Goal: Task Accomplishment & Management: Use online tool/utility

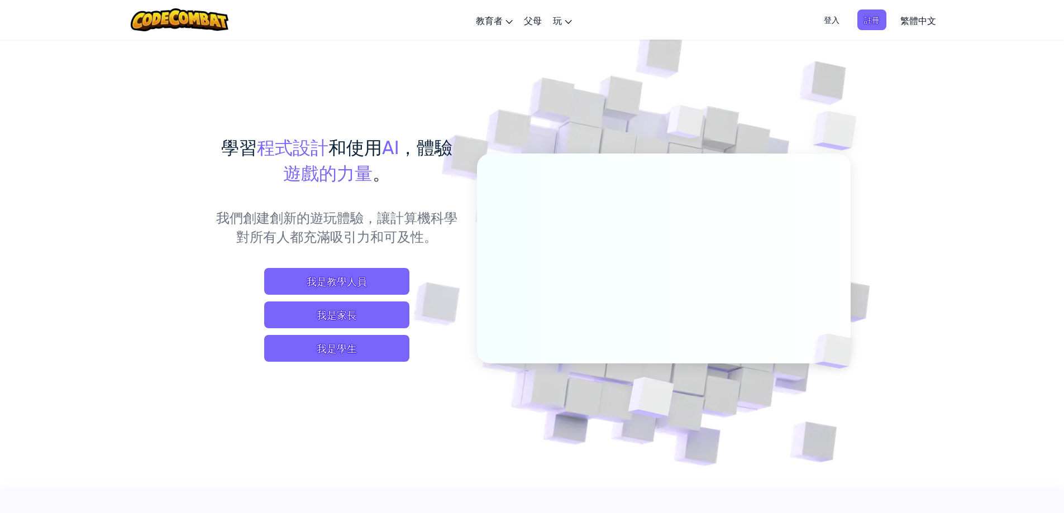
drag, startPoint x: 934, startPoint y: 385, endPoint x: 909, endPoint y: 404, distance: 31.5
click at [374, 346] on span "我是學生" at bounding box center [336, 348] width 145 height 27
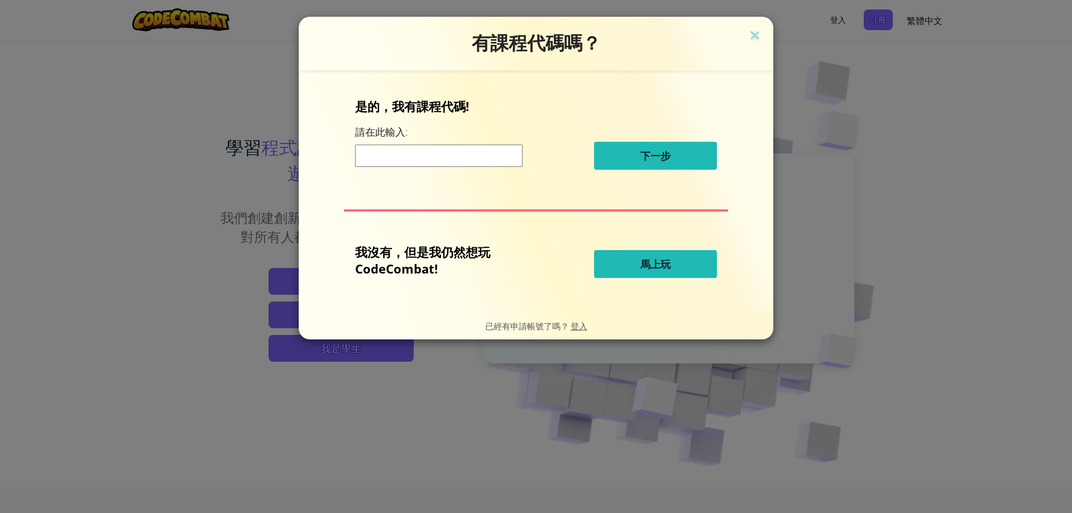
click at [690, 268] on button "馬上玩" at bounding box center [655, 264] width 123 height 28
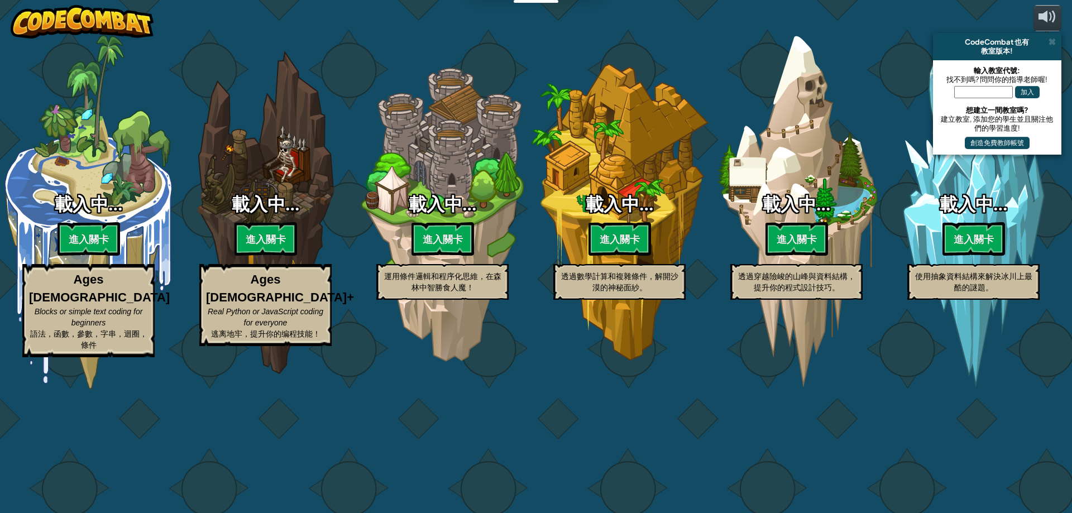
select select "zh-HANT"
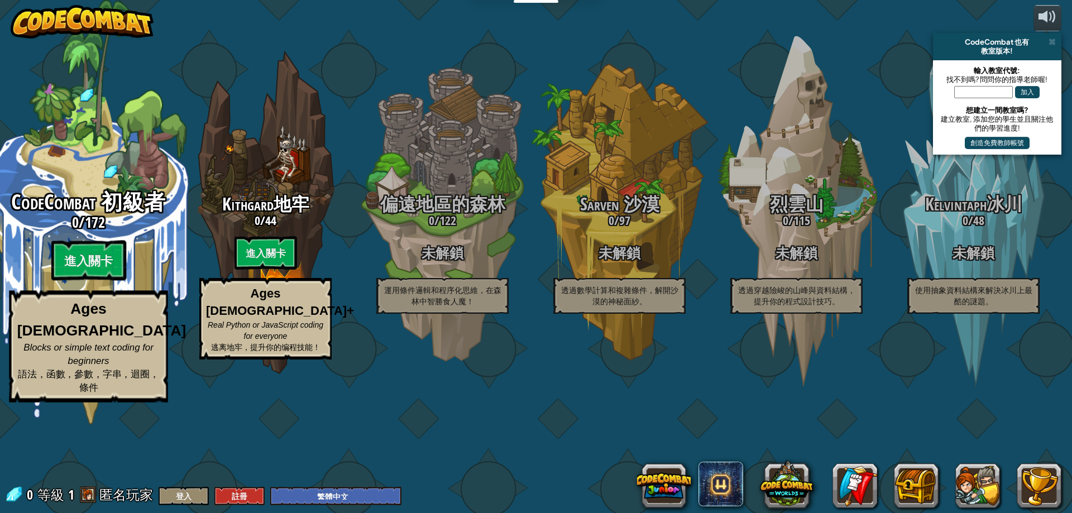
click at [128, 245] on div "CodeCombat 初級者 0 / 172 進入關卡 Ages [DEMOGRAPHIC_DATA] Blocks or simple text codin…" at bounding box center [88, 212] width 212 height 425
select select "zh-HANT"
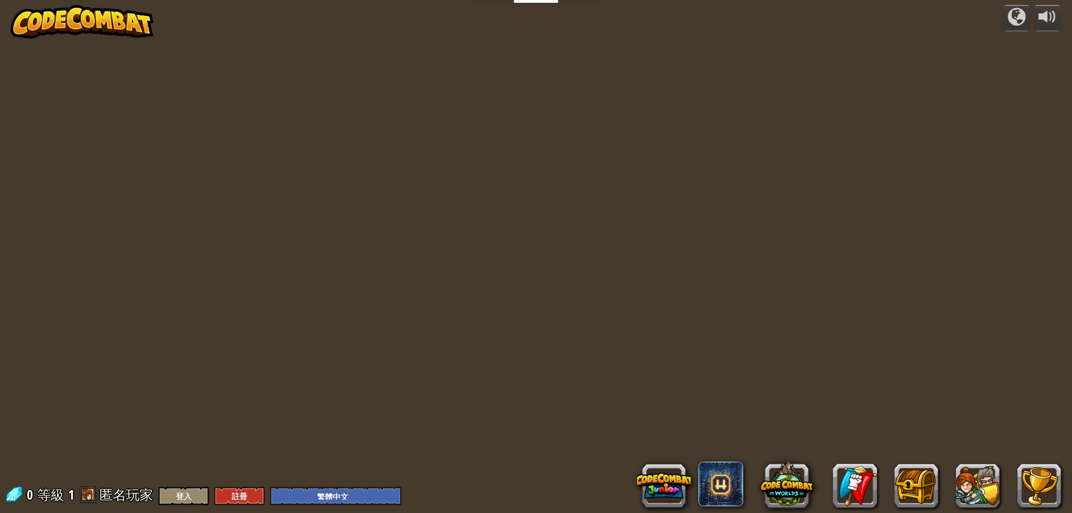
select select "zh-HANT"
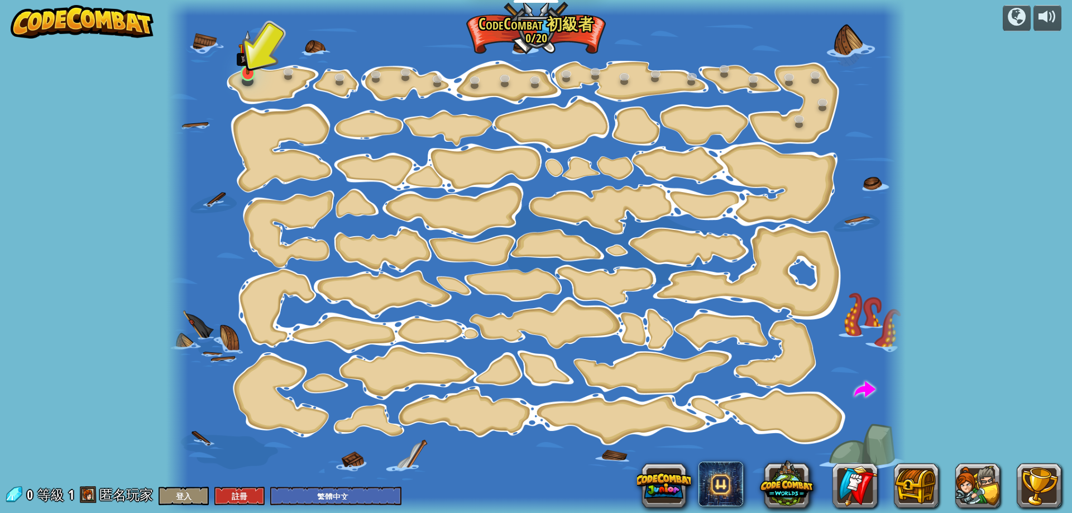
click at [247, 66] on img at bounding box center [249, 52] width 20 height 45
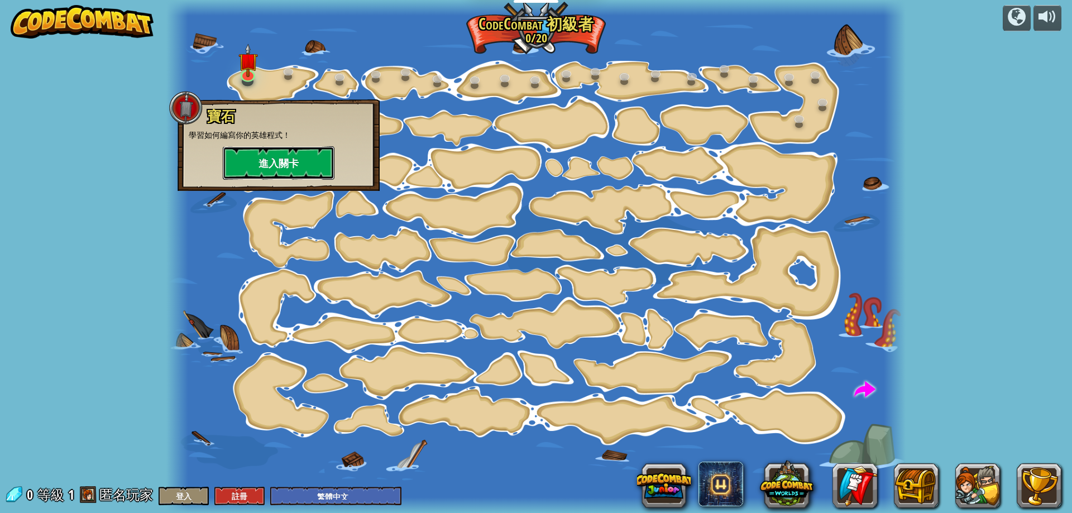
click at [273, 160] on button "進入關卡" at bounding box center [279, 163] width 112 height 34
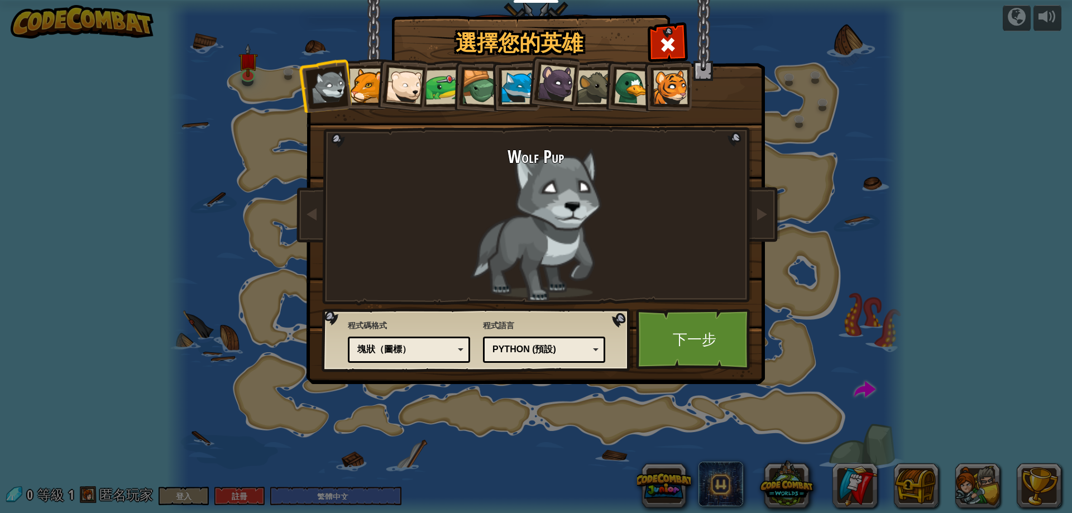
click at [480, 83] on div at bounding box center [481, 88] width 36 height 36
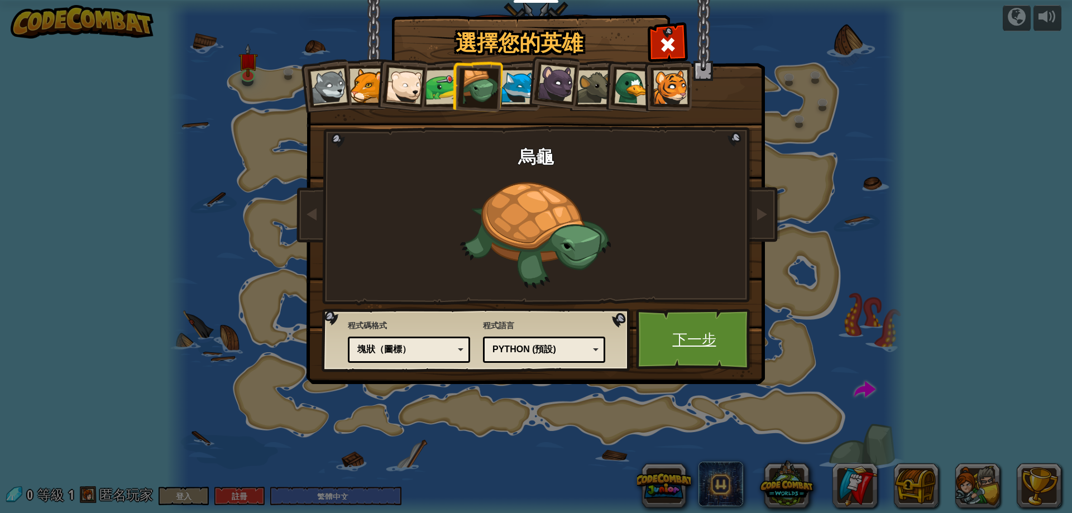
click at [718, 335] on link "下一步" at bounding box center [694, 339] width 117 height 61
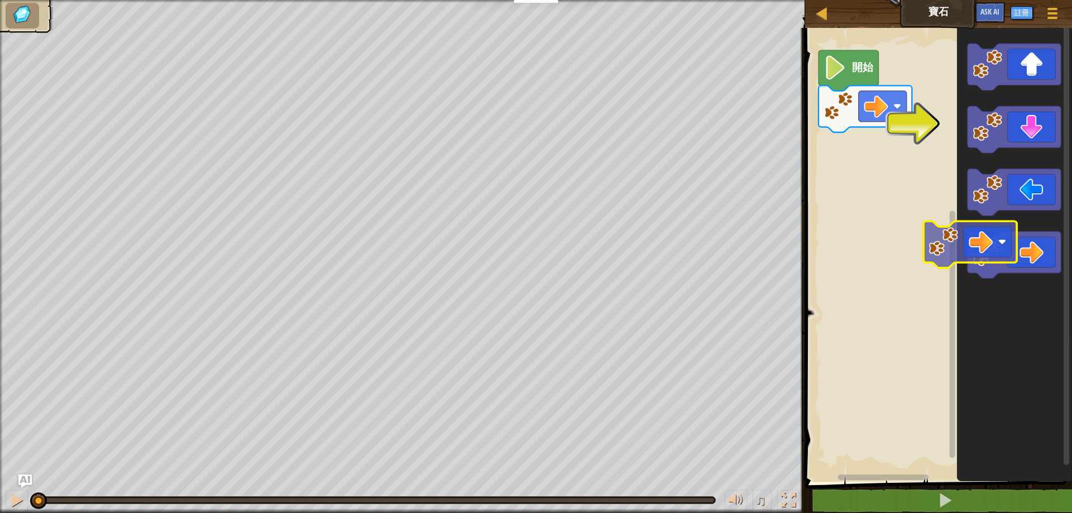
click at [977, 241] on g "Blockly工作區" at bounding box center [1014, 255] width 93 height 47
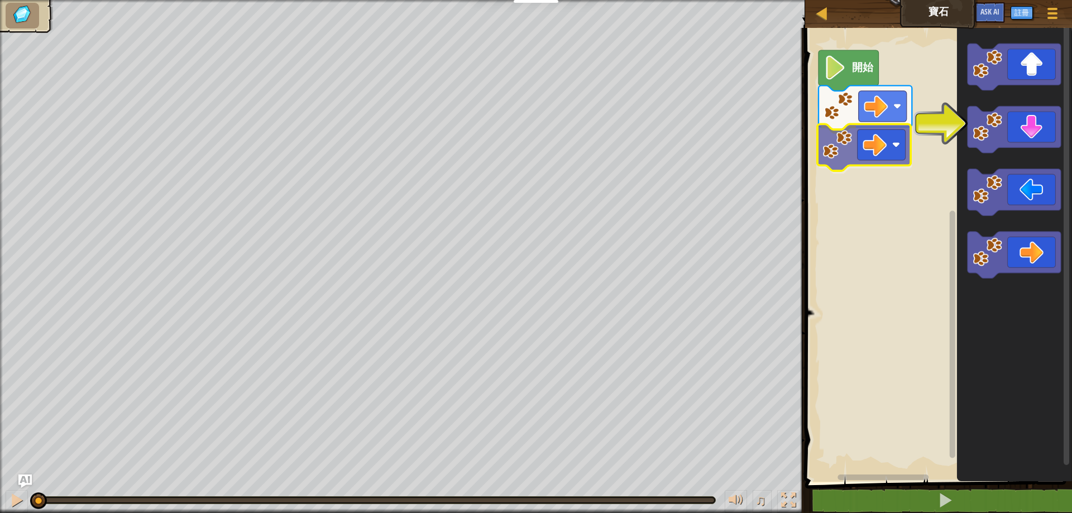
click at [866, 147] on div "開始" at bounding box center [937, 252] width 270 height 460
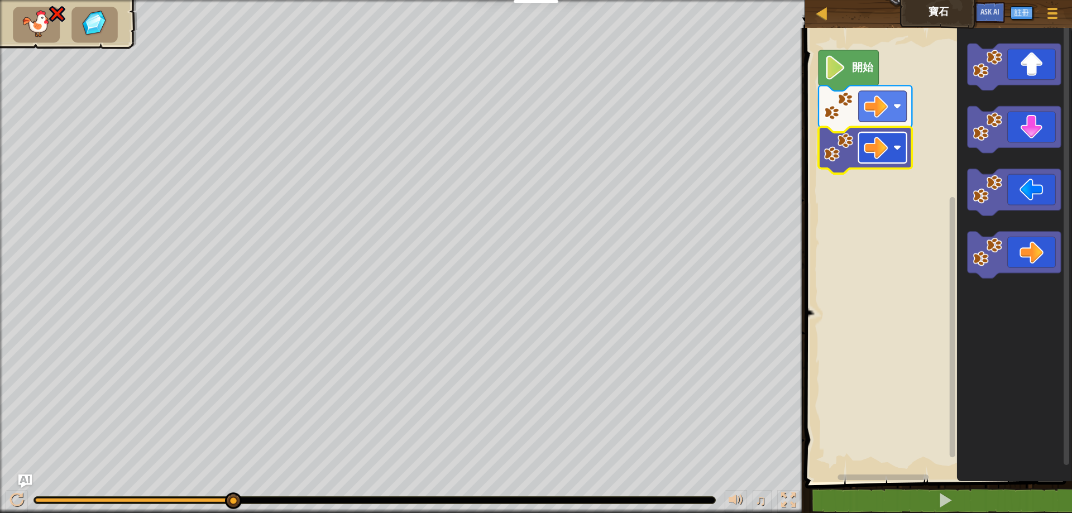
click at [878, 145] on image "Blockly工作區" at bounding box center [876, 148] width 24 height 24
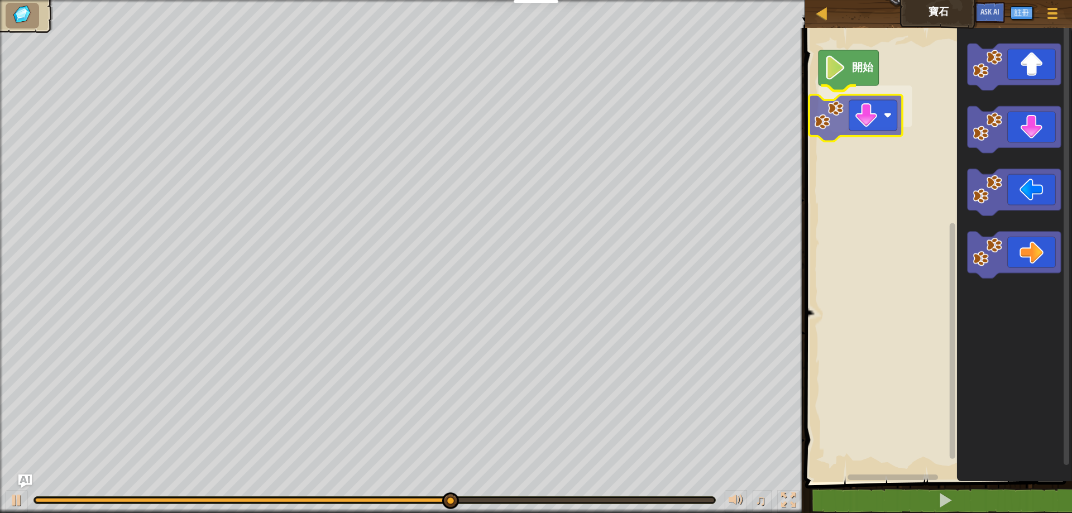
click at [862, 114] on div "開始" at bounding box center [937, 252] width 270 height 460
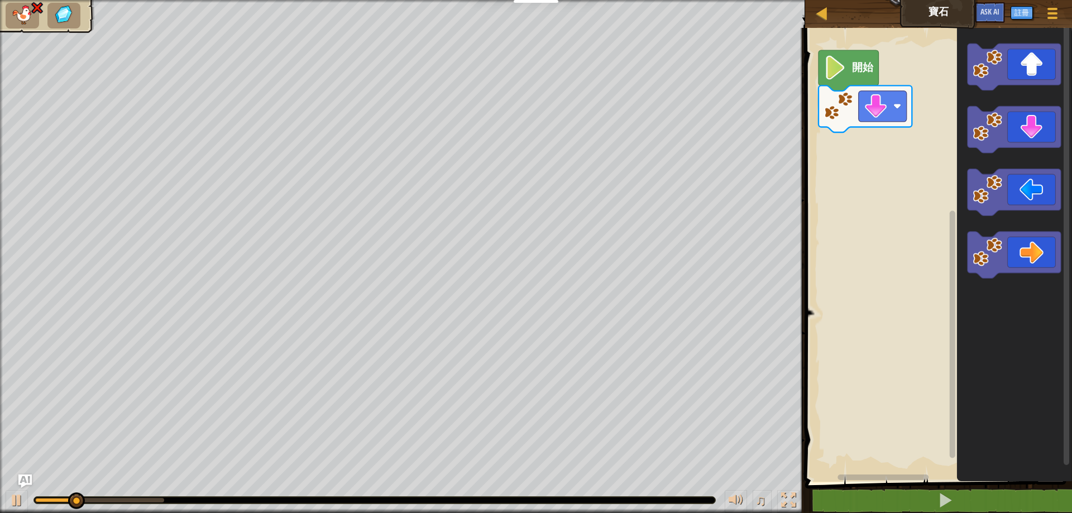
click at [854, 73] on text "開始" at bounding box center [863, 67] width 22 height 13
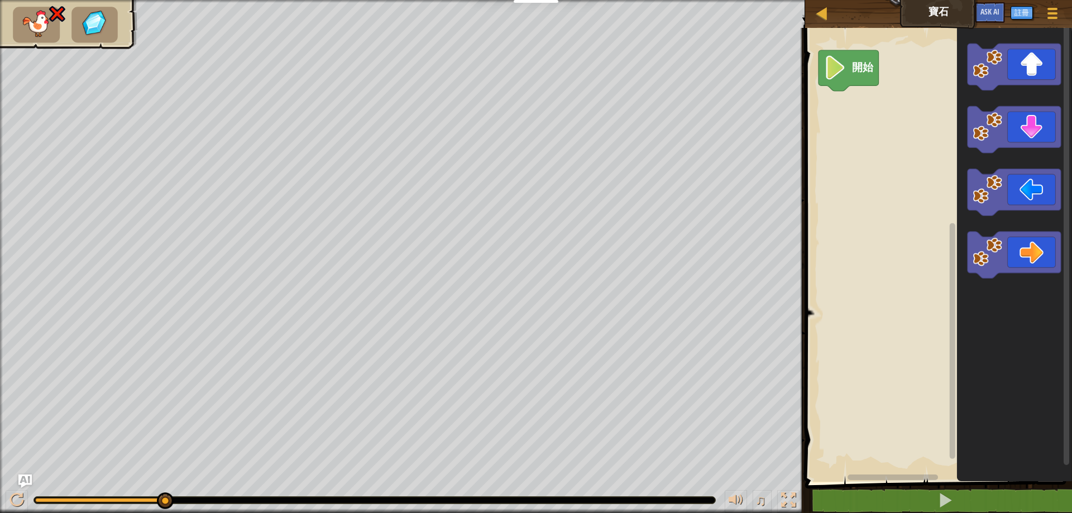
click at [861, 71] on text "開始" at bounding box center [863, 67] width 22 height 13
click at [873, 110] on div "開始" at bounding box center [937, 252] width 270 height 460
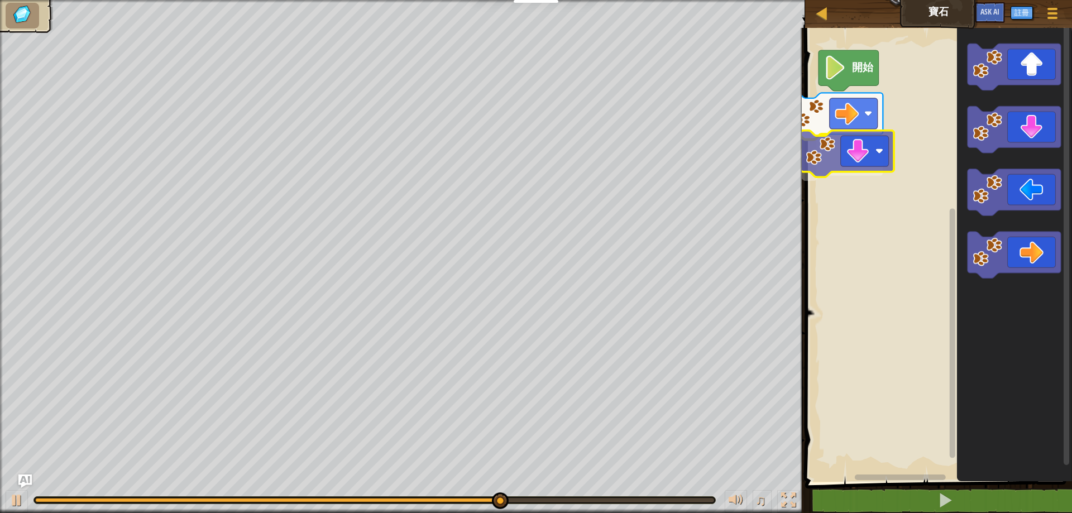
click at [861, 149] on div "開始" at bounding box center [937, 252] width 270 height 460
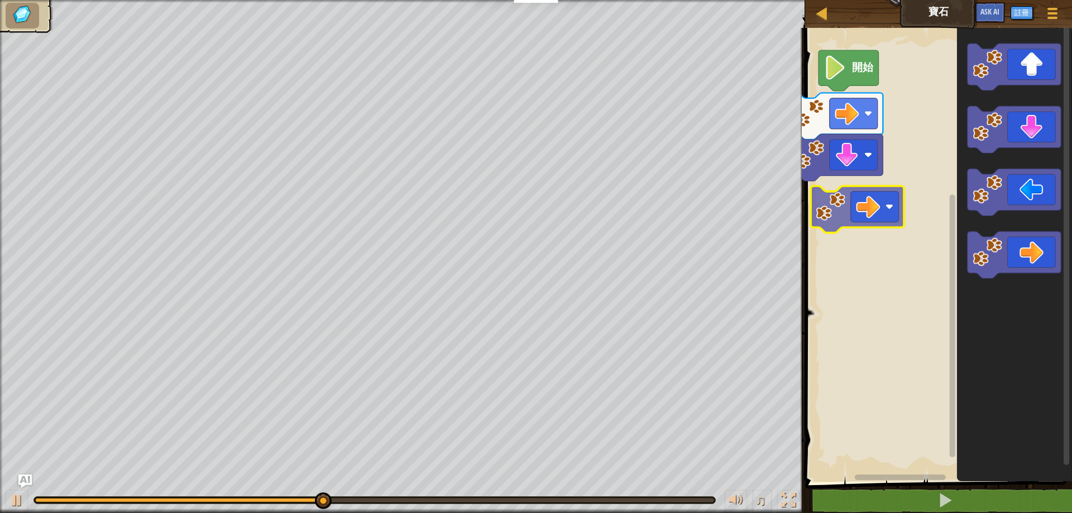
click at [872, 212] on div "開始" at bounding box center [937, 252] width 270 height 460
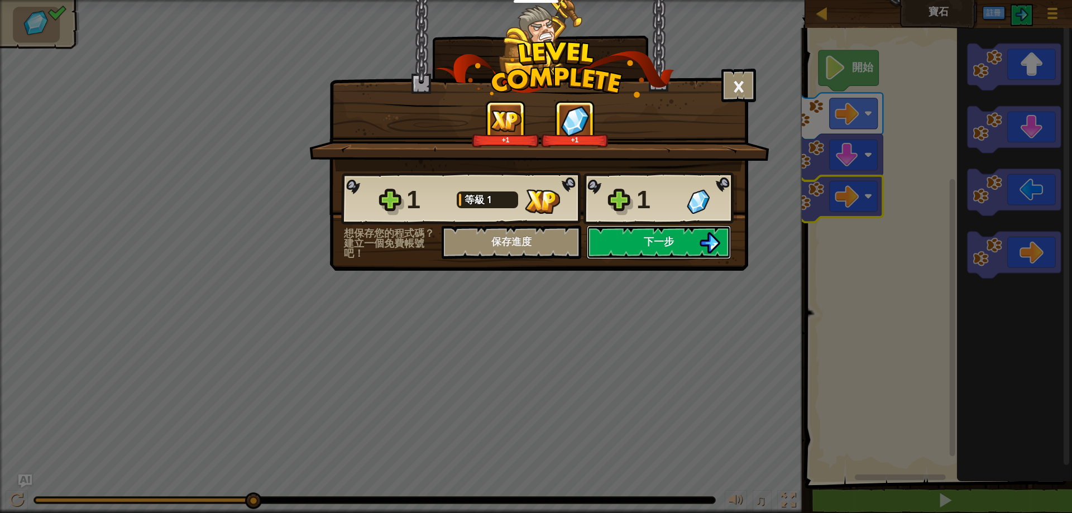
click at [701, 242] on img at bounding box center [709, 242] width 21 height 21
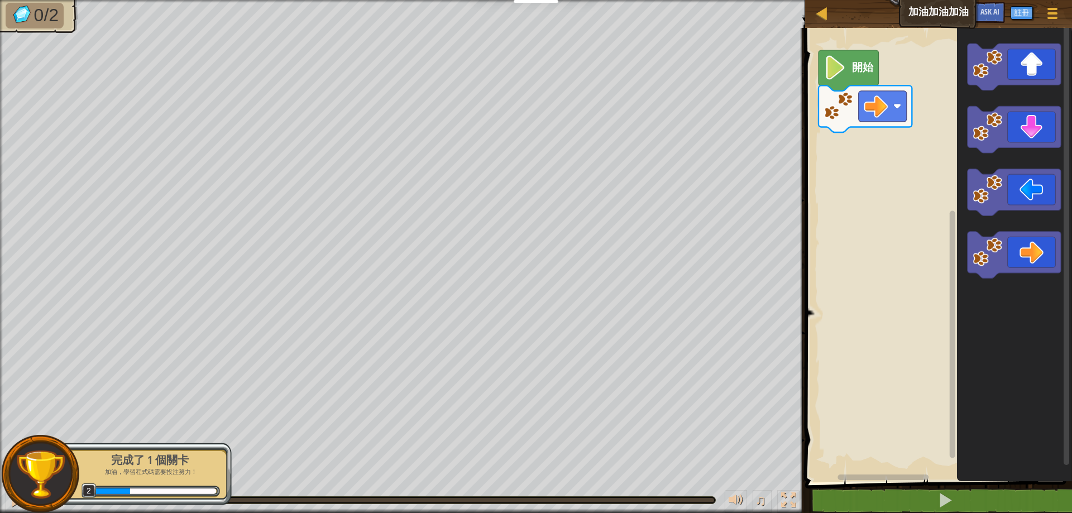
click at [851, 59] on icon "Blockly工作區" at bounding box center [849, 70] width 60 height 41
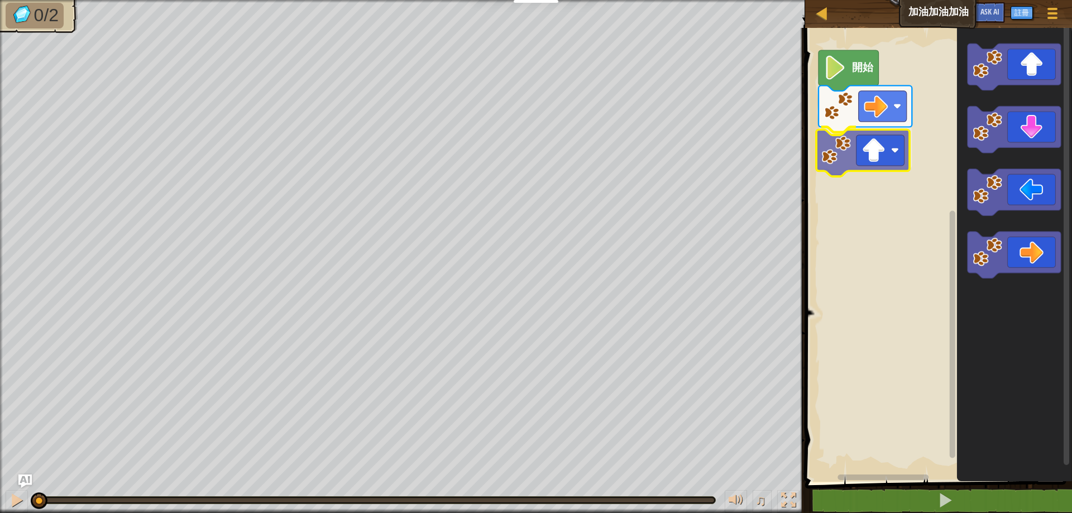
click at [875, 149] on div "開始" at bounding box center [937, 252] width 270 height 460
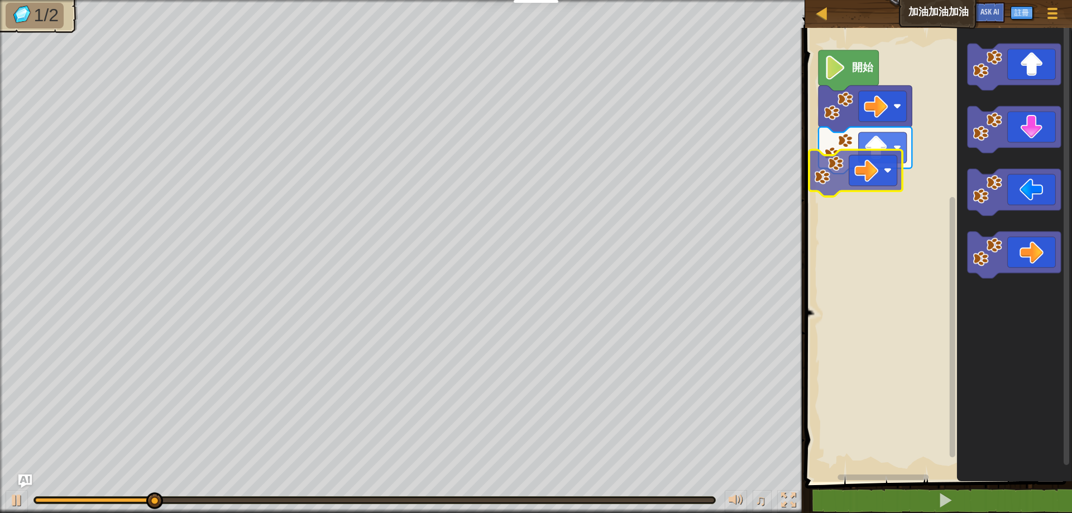
click at [883, 165] on div "開始" at bounding box center [937, 252] width 270 height 460
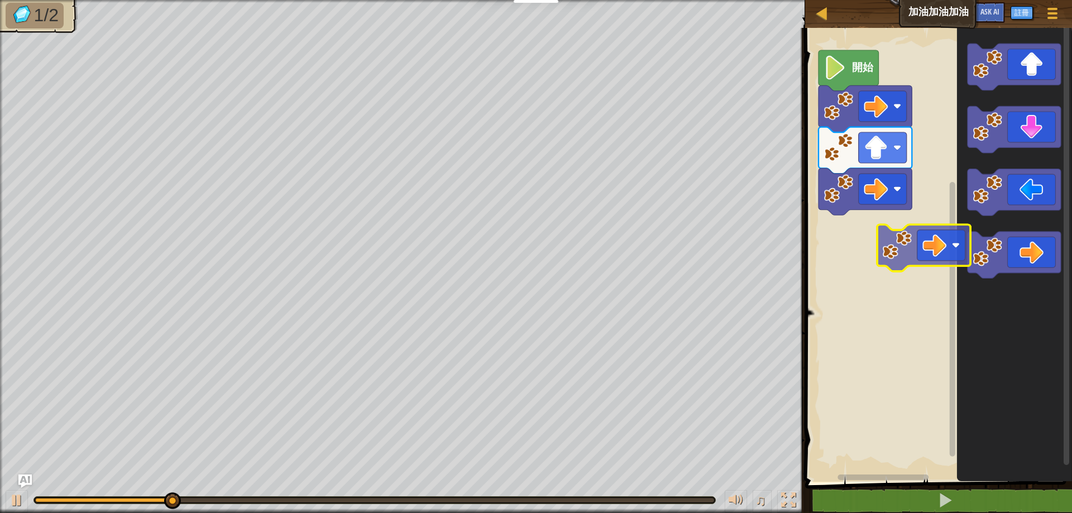
click at [920, 245] on div "開始" at bounding box center [937, 252] width 270 height 460
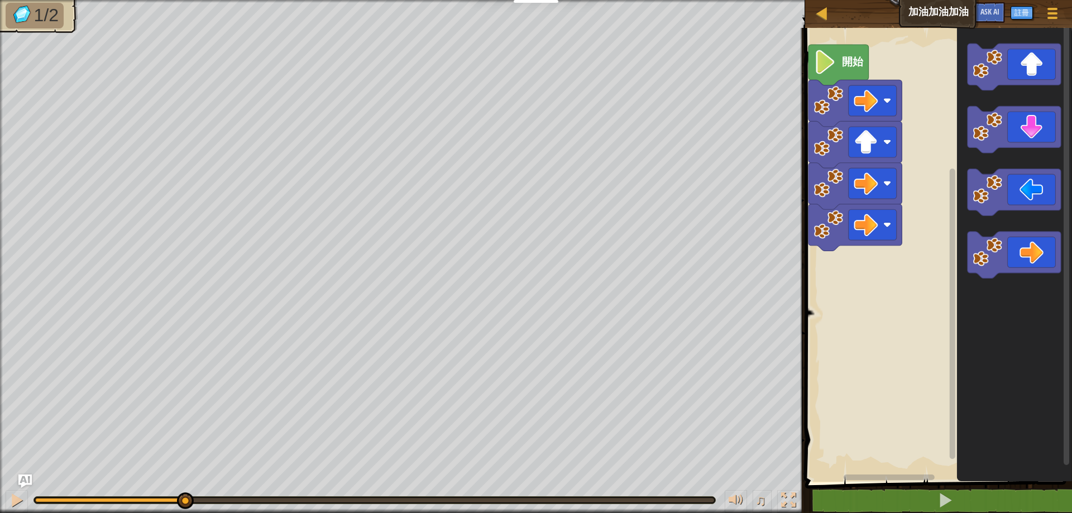
click at [900, 232] on rect "Blockly工作區" at bounding box center [937, 252] width 270 height 460
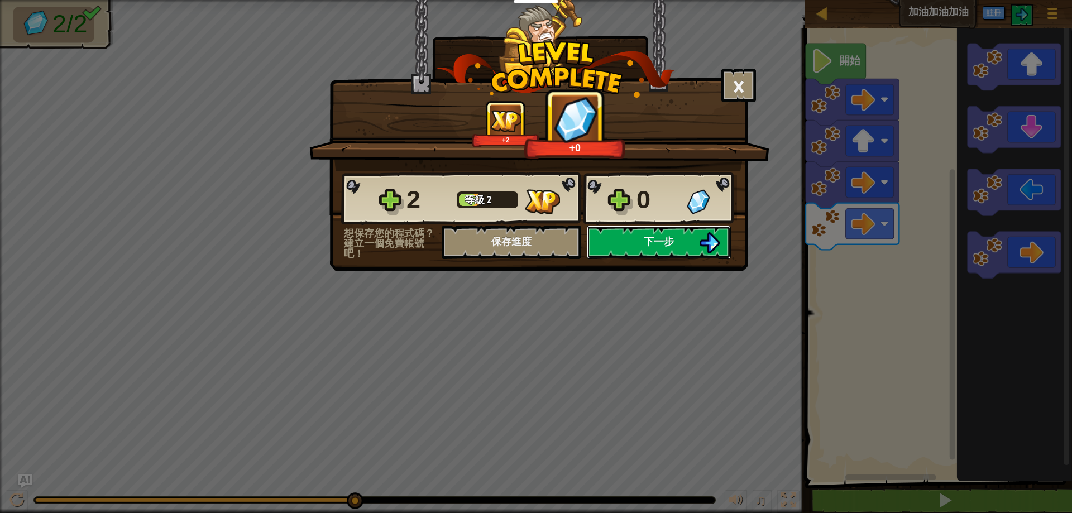
click at [704, 230] on button "下一步" at bounding box center [659, 243] width 144 height 34
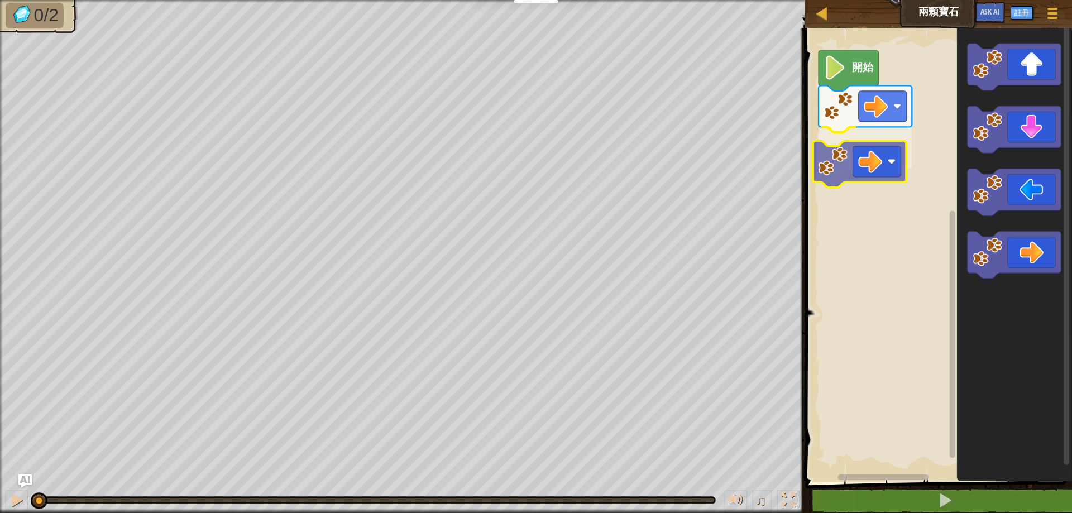
click at [852, 146] on div "開始" at bounding box center [937, 252] width 270 height 460
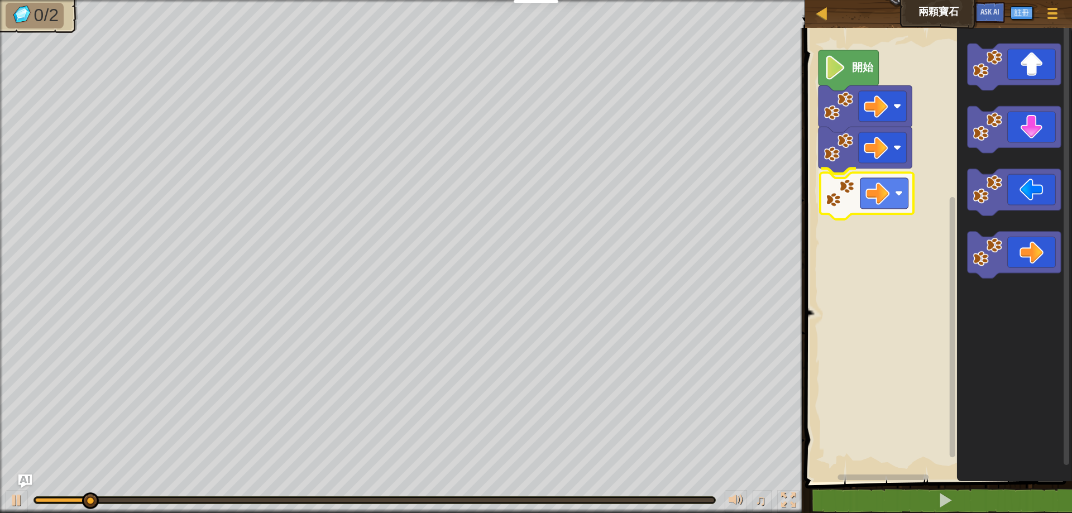
click at [868, 203] on div "開始" at bounding box center [937, 252] width 270 height 460
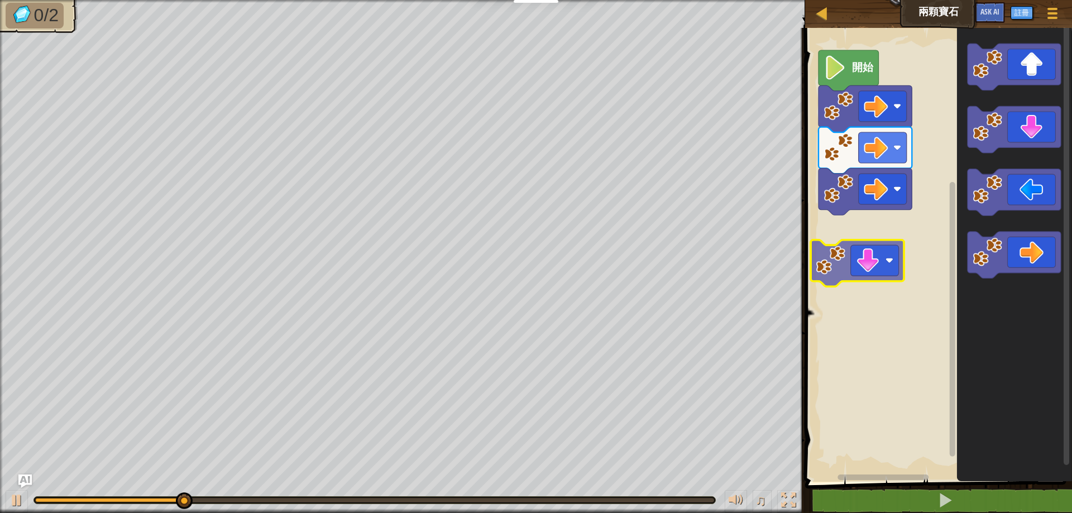
click at [865, 250] on div "開始" at bounding box center [937, 252] width 270 height 460
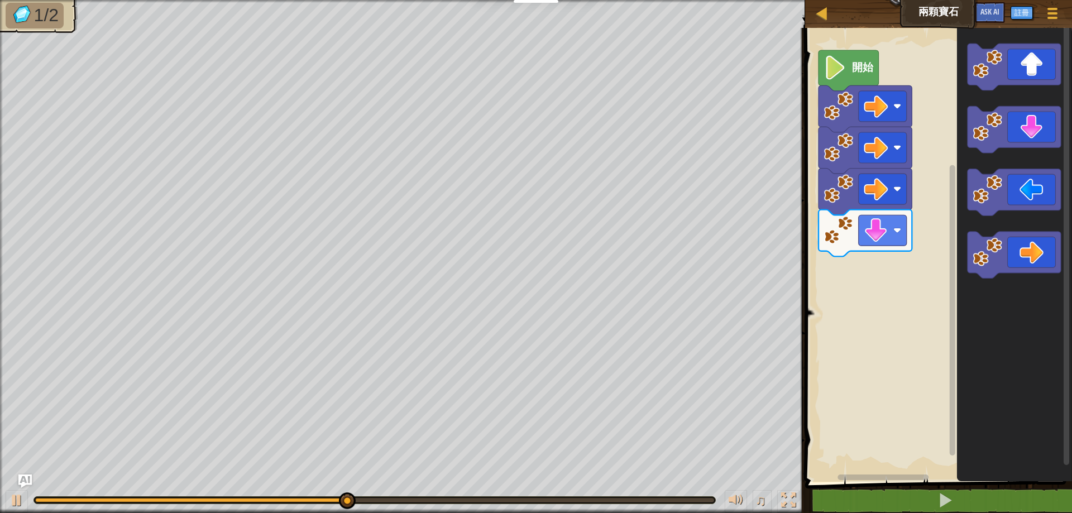
click at [862, 274] on div "開始" at bounding box center [937, 252] width 270 height 460
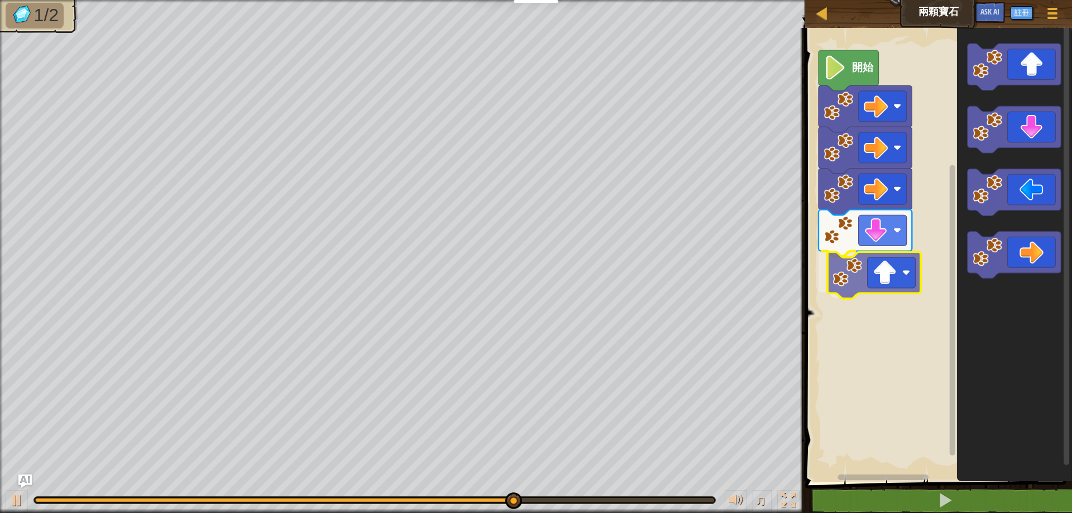
click at [910, 277] on div "開始" at bounding box center [937, 252] width 270 height 460
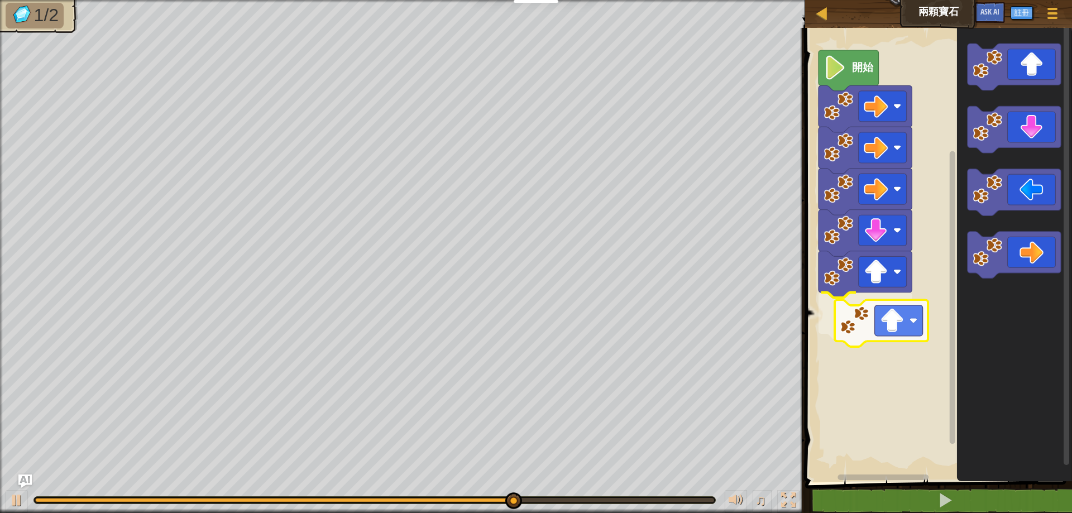
click at [904, 326] on div "開始" at bounding box center [937, 252] width 270 height 460
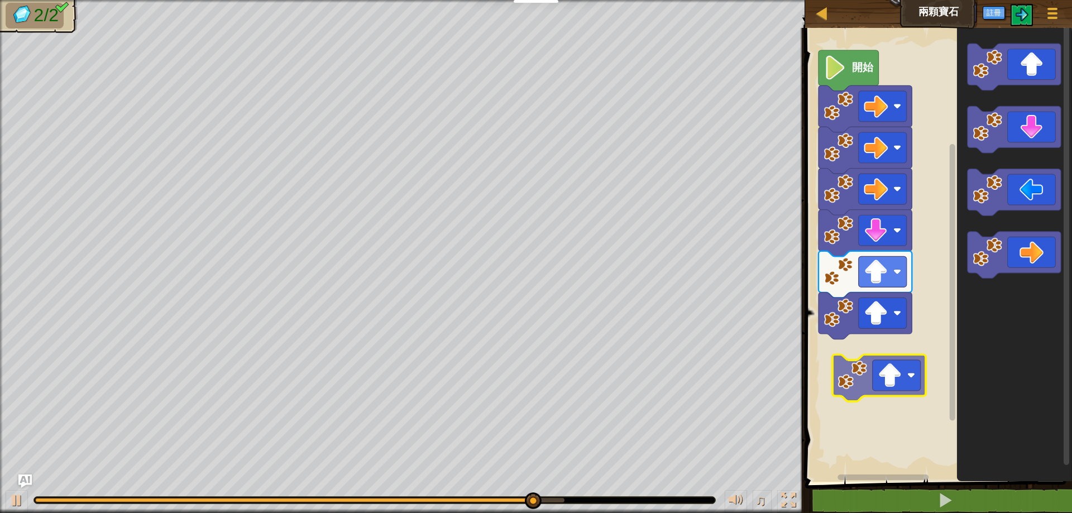
click at [909, 379] on div "開始" at bounding box center [937, 252] width 270 height 460
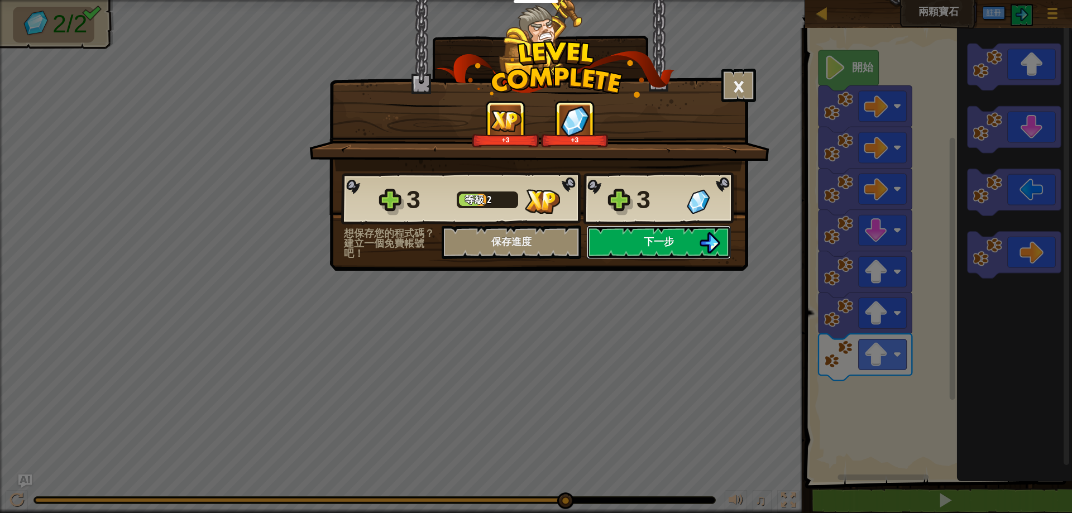
click at [693, 233] on button "下一步" at bounding box center [659, 243] width 144 height 34
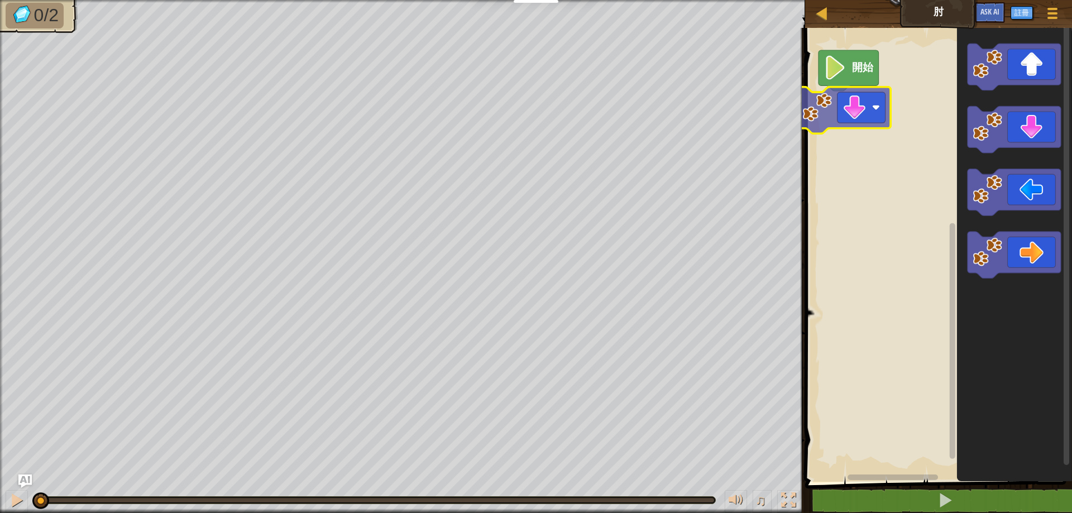
click at [858, 106] on div "開始" at bounding box center [937, 252] width 270 height 460
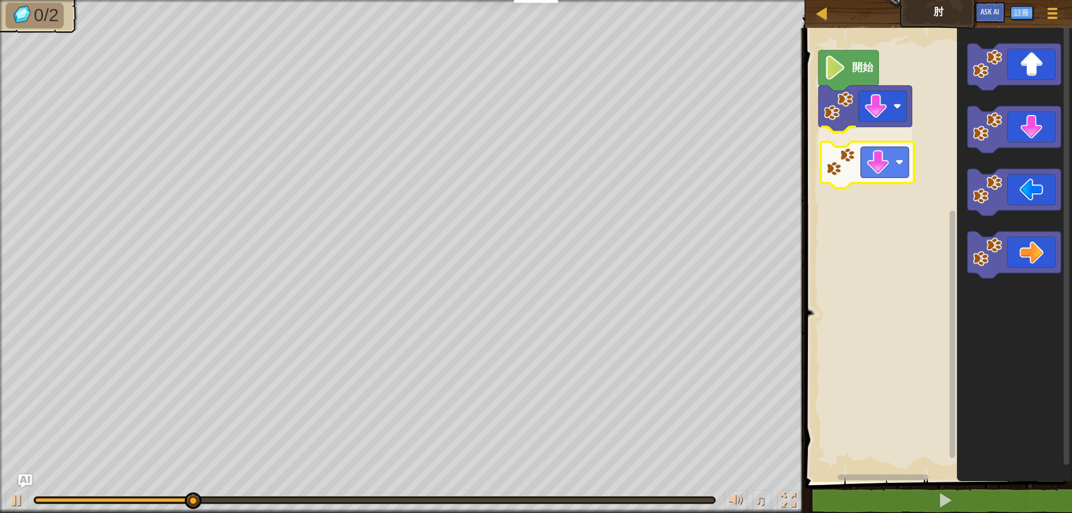
click at [892, 148] on div "開始" at bounding box center [937, 252] width 270 height 460
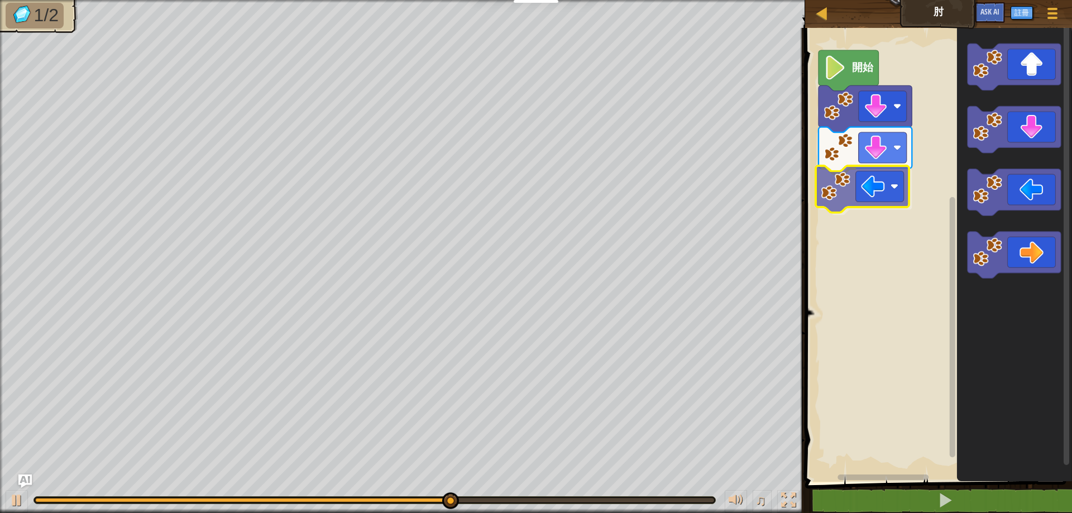
click at [871, 191] on div "開始" at bounding box center [937, 252] width 270 height 460
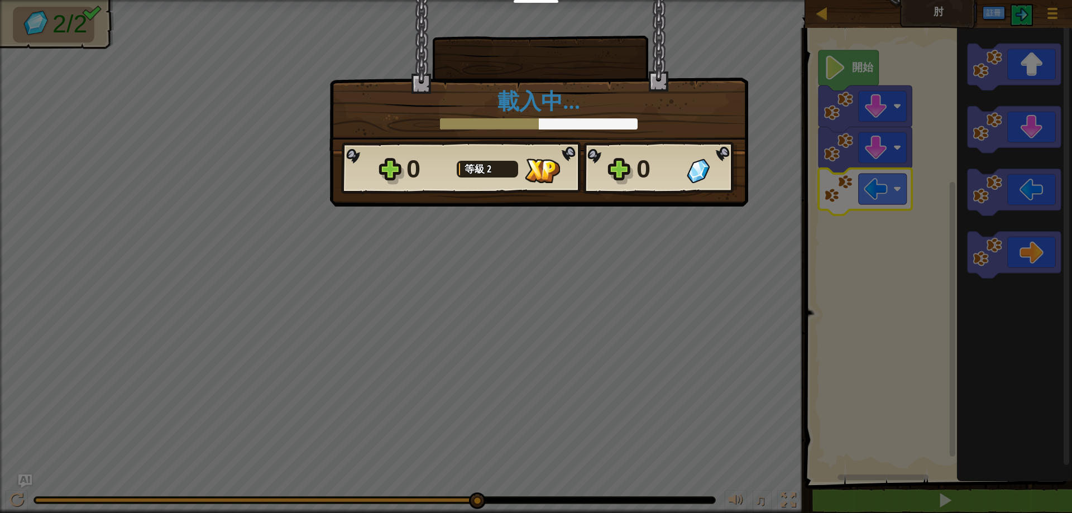
click at [557, 118] on div at bounding box center [539, 123] width 198 height 11
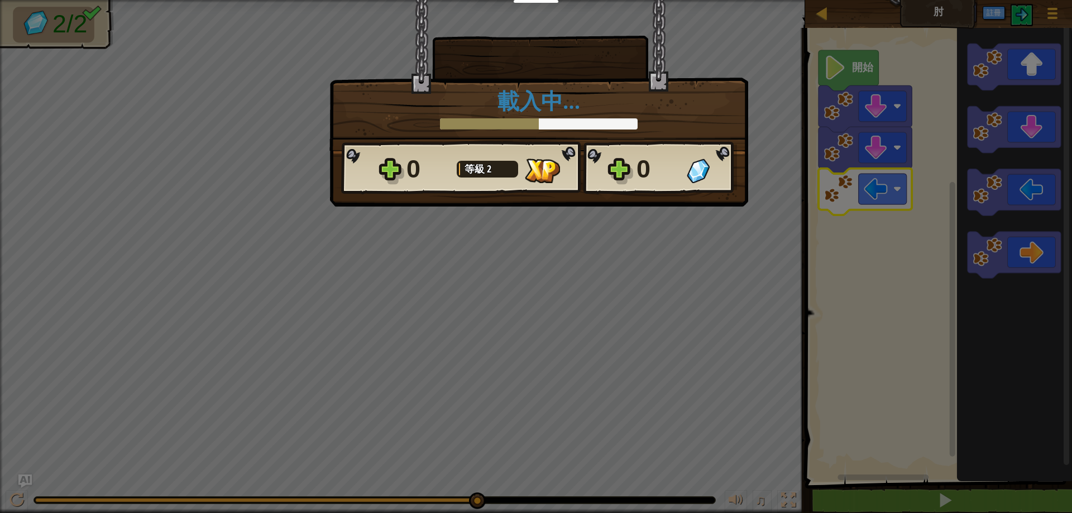
click at [557, 118] on div at bounding box center [539, 123] width 198 height 11
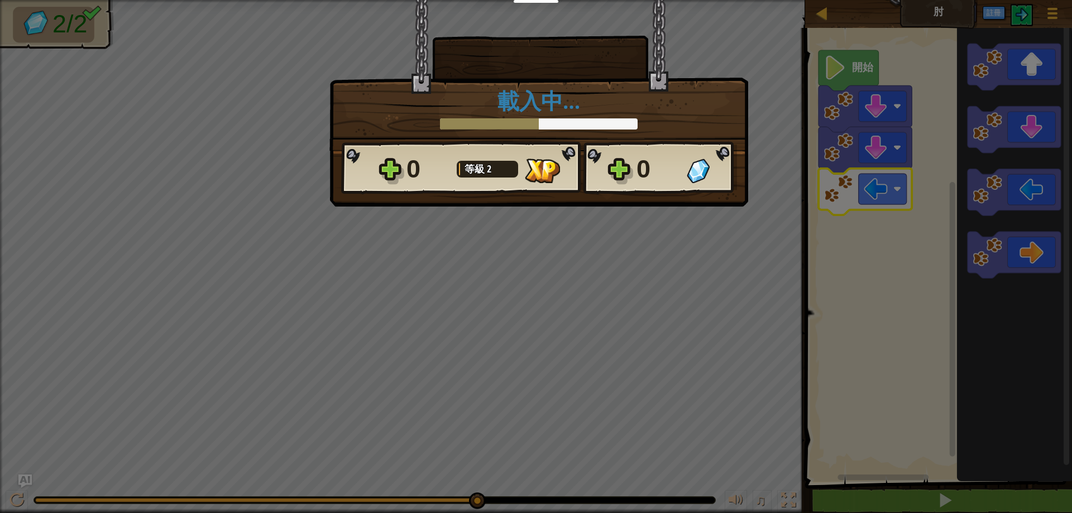
click at [557, 118] on div at bounding box center [539, 123] width 198 height 11
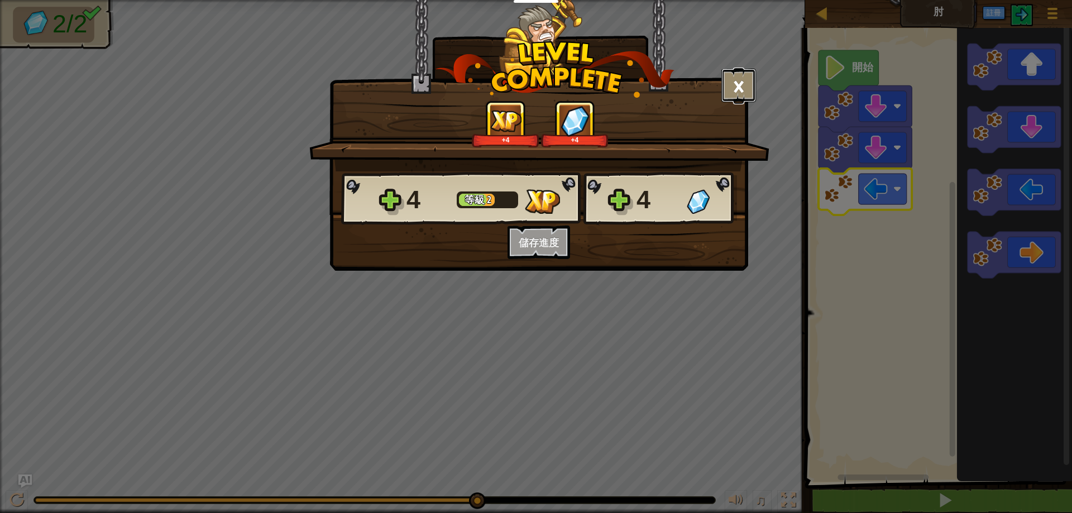
click at [743, 79] on button "×" at bounding box center [739, 86] width 35 height 34
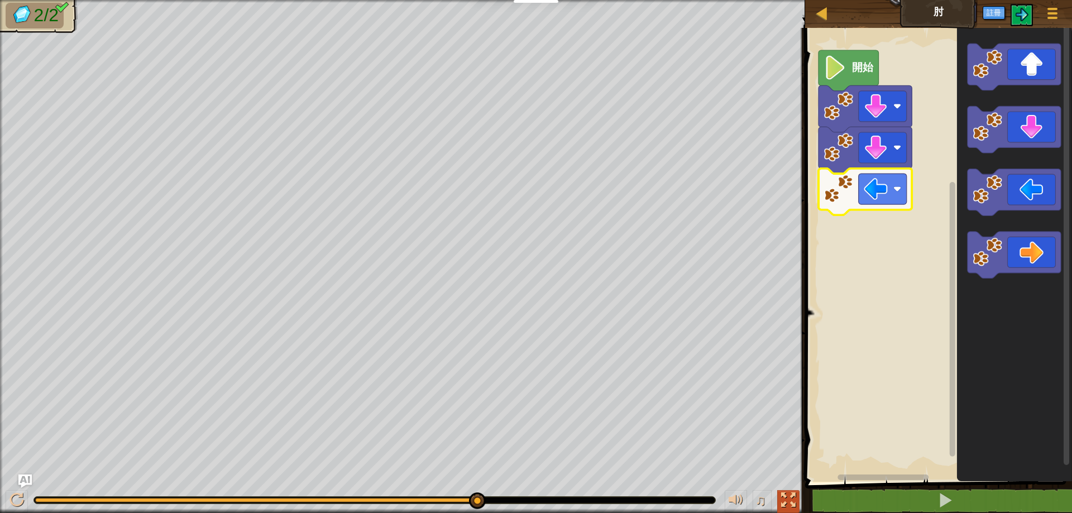
click at [780, 497] on button at bounding box center [789, 501] width 22 height 23
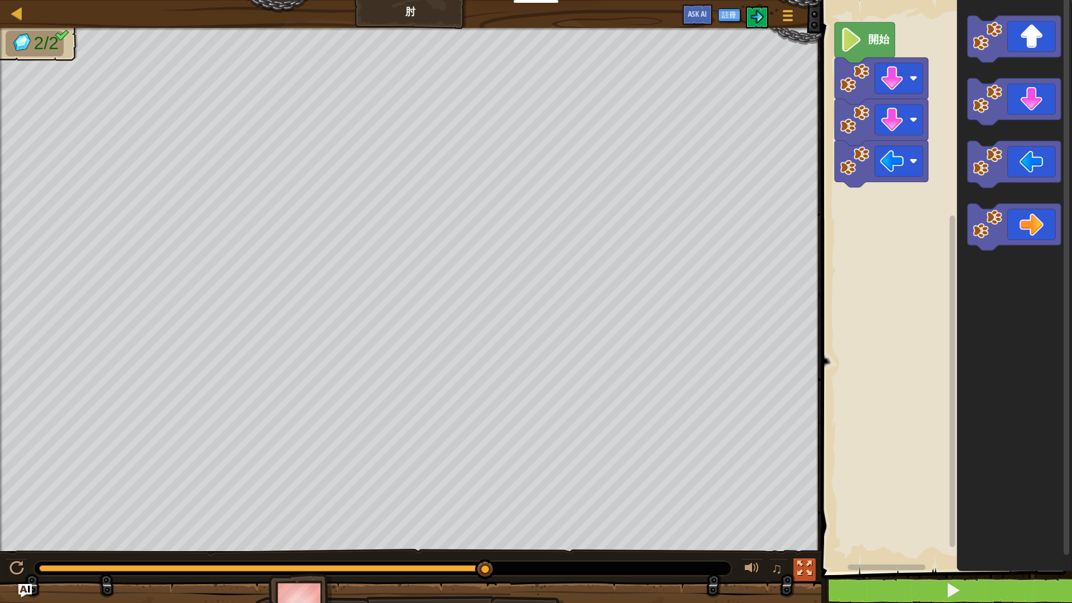
click at [808, 513] on div at bounding box center [805, 568] width 15 height 15
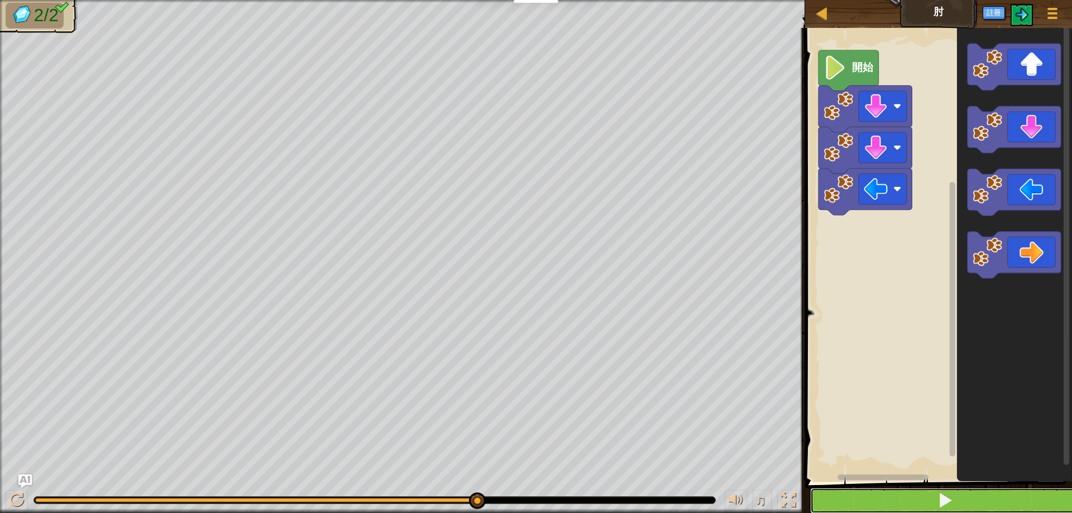
click at [941, 499] on span at bounding box center [946, 501] width 16 height 16
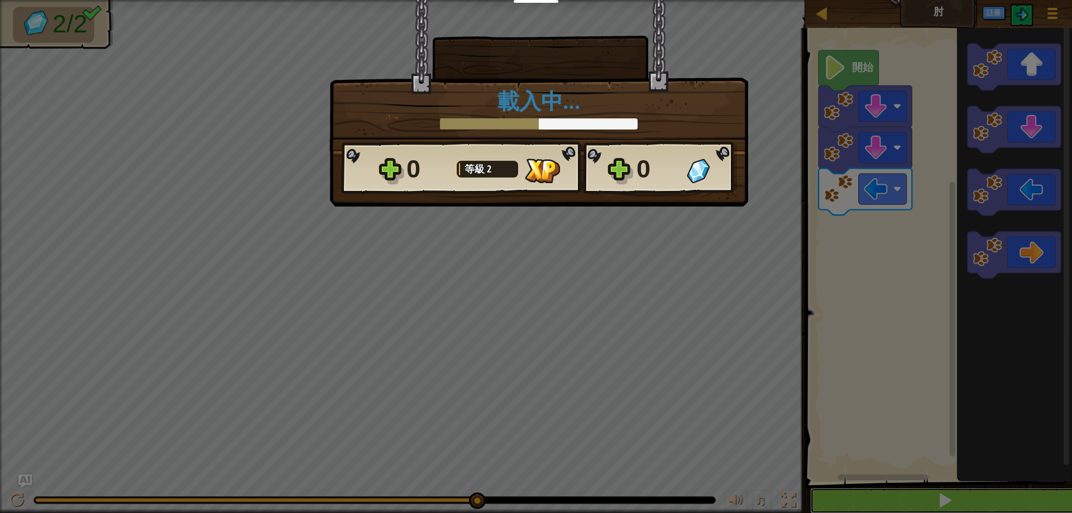
scroll to position [1, 0]
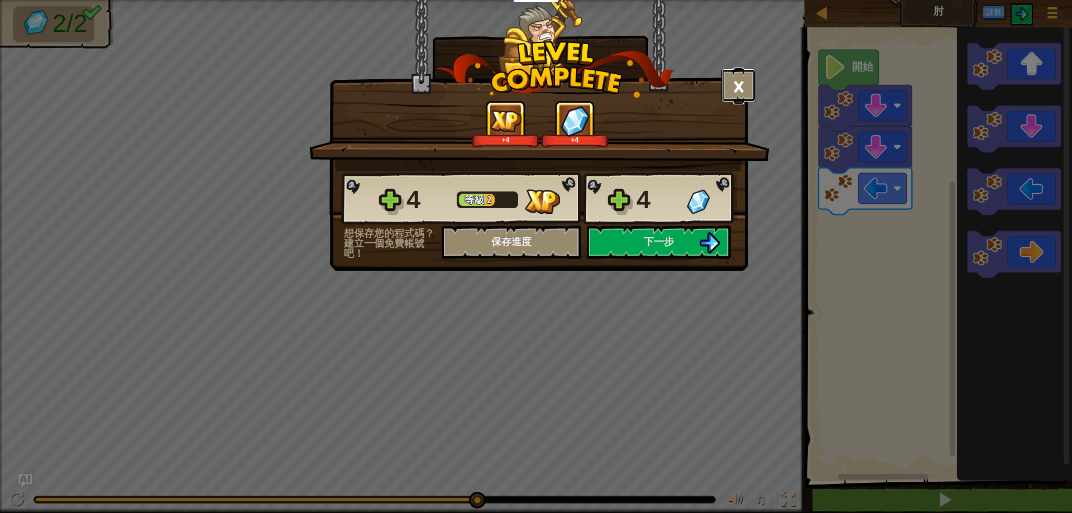
click at [750, 86] on button "×" at bounding box center [739, 86] width 35 height 34
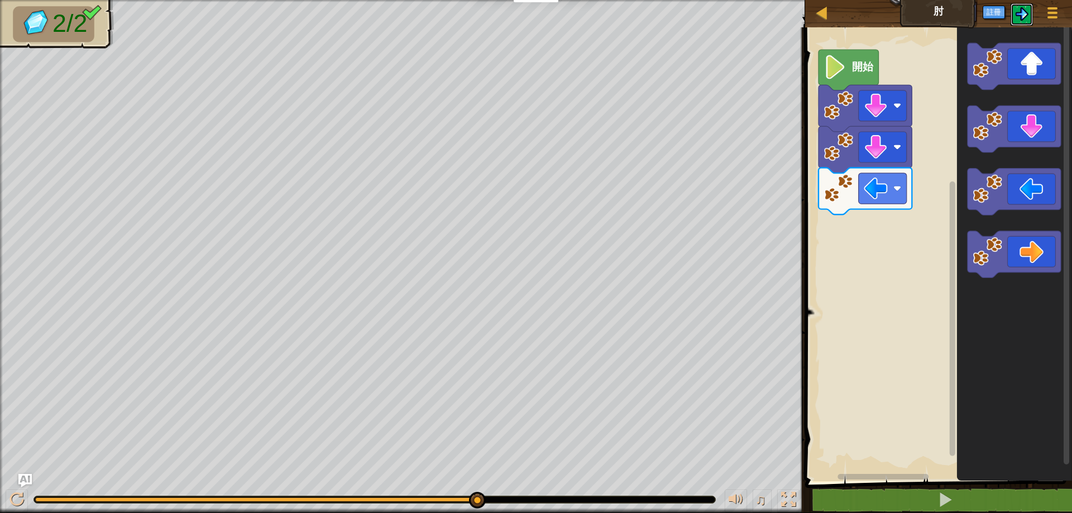
click at [1017, 8] on img at bounding box center [1022, 13] width 13 height 13
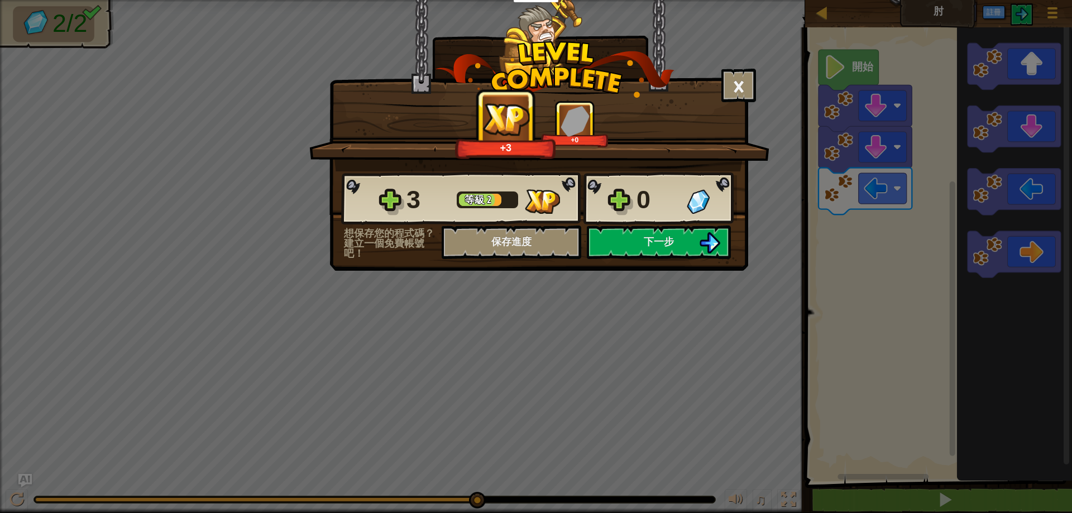
click at [1026, 14] on div "× 這個關卡有多好玩? +3 +0 Reticulating Splines... 3 等級 2 0 想保存您的程式碼？建立一個免費帳號吧！ 保存進度 儲存進…" at bounding box center [536, 256] width 1072 height 513
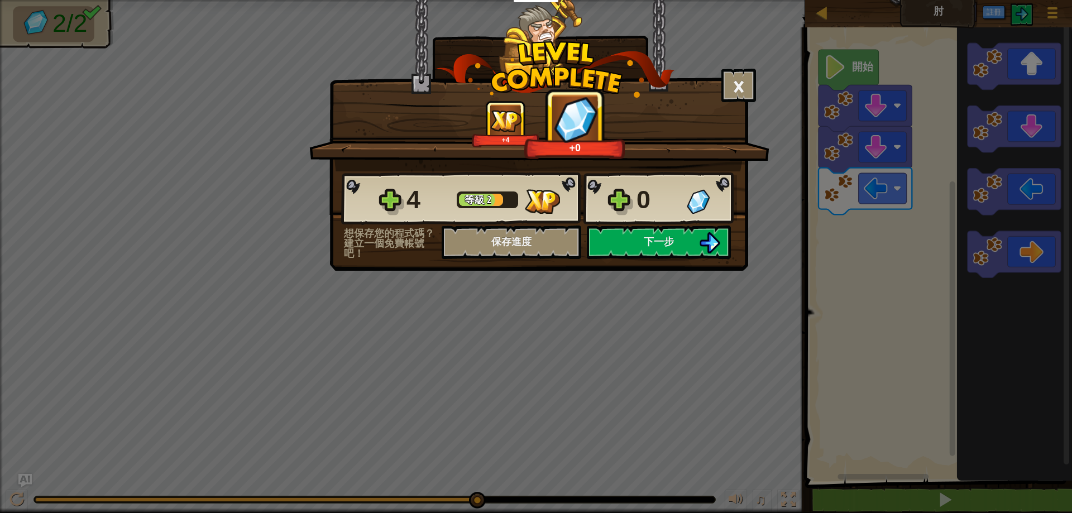
click at [1026, 14] on div "× 這個關卡有多好玩? +4 +0 Reticulating Splines... 4 等級 2 0 想保存您的程式碼？建立一個免費帳號吧！ 保存進度 儲存進…" at bounding box center [536, 256] width 1072 height 513
click at [1026, 14] on div "× 這個關卡有多好玩? +4 +1 Reticulating Splines... 4 等級 2 1 想保存您的程式碼？建立一個免費帳號吧！ 保存進度 儲存進…" at bounding box center [536, 256] width 1072 height 513
click at [1026, 14] on div "× 這個關卡有多好玩? +4 +3 Reticulating Splines... 4 等級 2 3 想保存您的程式碼？建立一個免費帳號吧！ 保存進度 儲存進…" at bounding box center [536, 256] width 1072 height 513
click at [1026, 14] on div "× 這個關卡有多好玩? +4 +4 Reticulating Splines... 4 等級 2 4 想保存您的程式碼？建立一個免費帳號吧！ 保存進度 儲存進…" at bounding box center [536, 256] width 1072 height 513
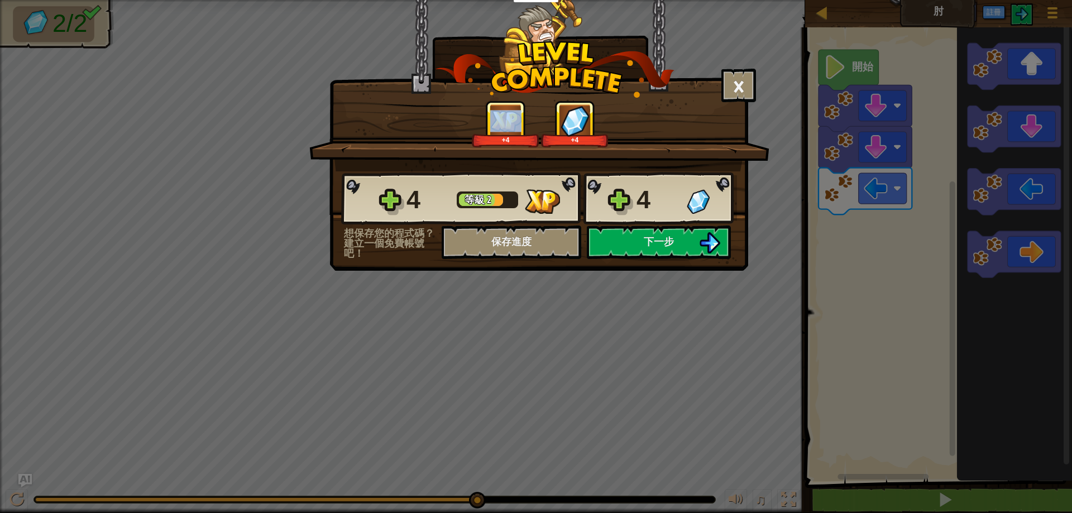
click at [1026, 14] on div "× 這個關卡有多好玩? +4 +4 Reticulating Splines... 4 等級 2 4 想保存您的程式碼？建立一個免費帳號吧！ 保存進度 儲存進…" at bounding box center [536, 256] width 1072 height 513
click at [735, 73] on button "×" at bounding box center [739, 86] width 35 height 34
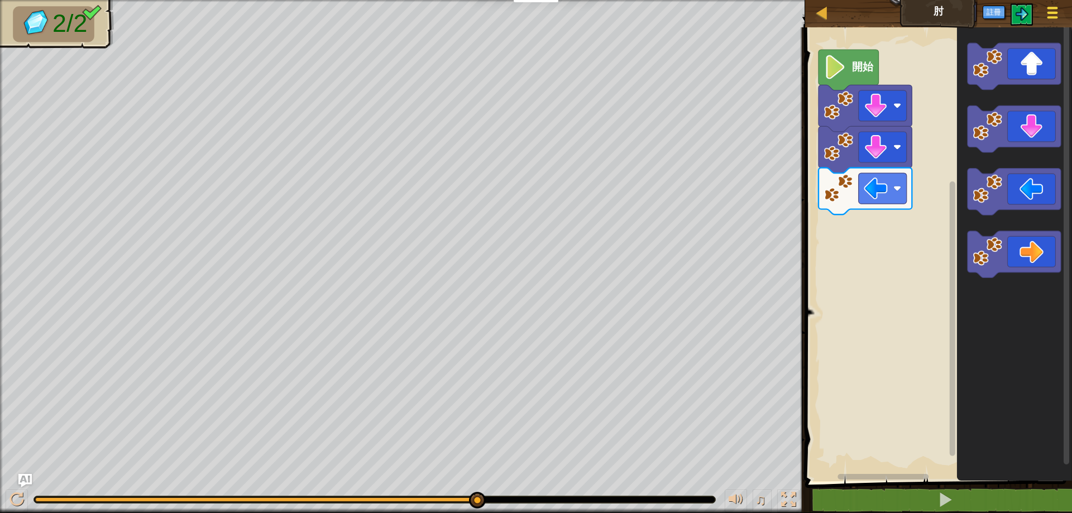
click at [1055, 6] on div at bounding box center [1052, 12] width 15 height 16
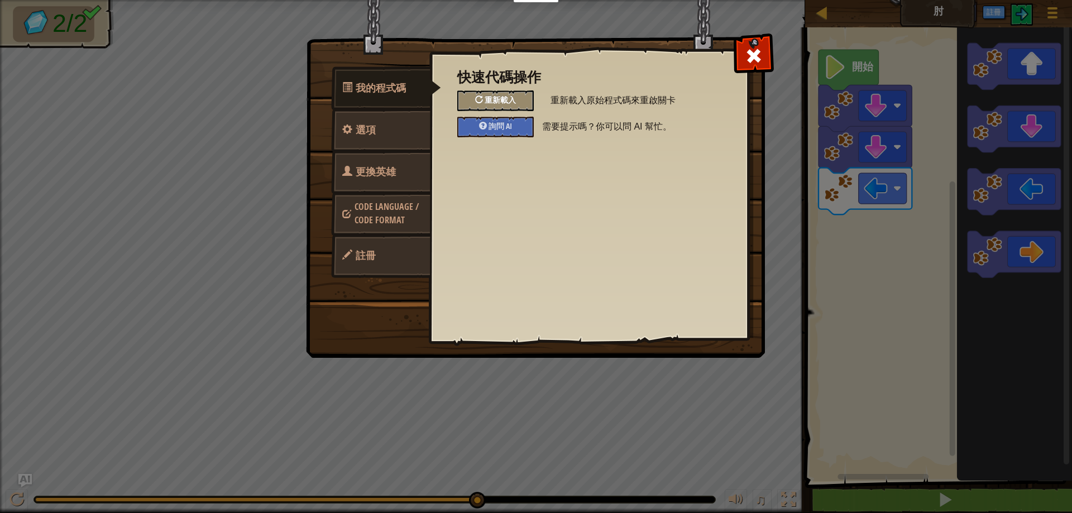
click at [507, 94] on div "重新載入" at bounding box center [495, 100] width 77 height 21
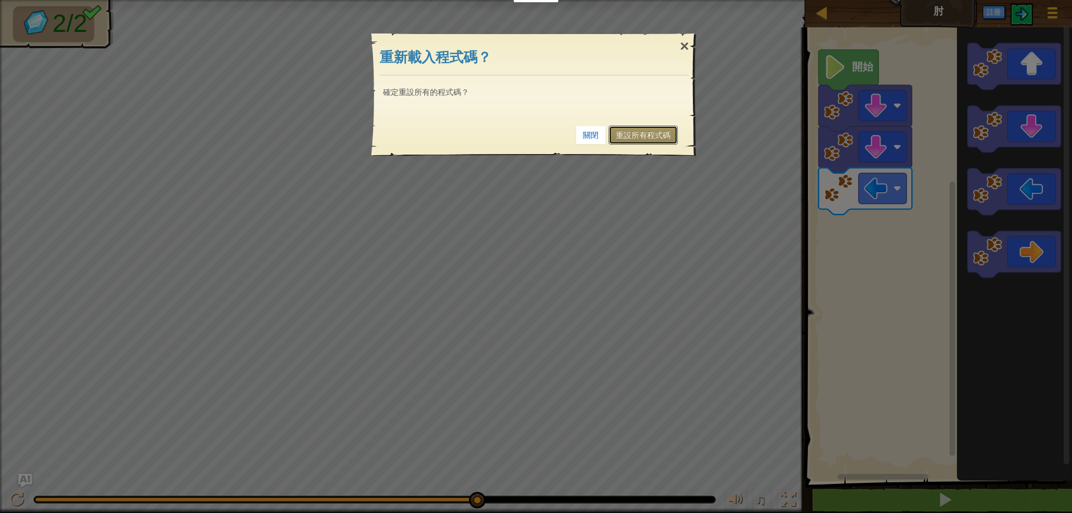
click at [633, 137] on link "重設所有程式碼" at bounding box center [643, 135] width 69 height 19
